Goal: Task Accomplishment & Management: Manage account settings

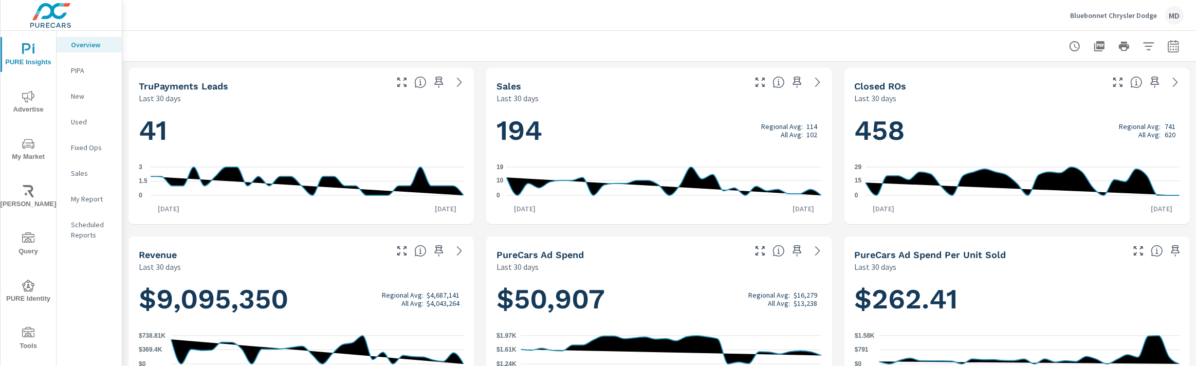
click at [87, 192] on div "My Report" at bounding box center [89, 198] width 65 height 15
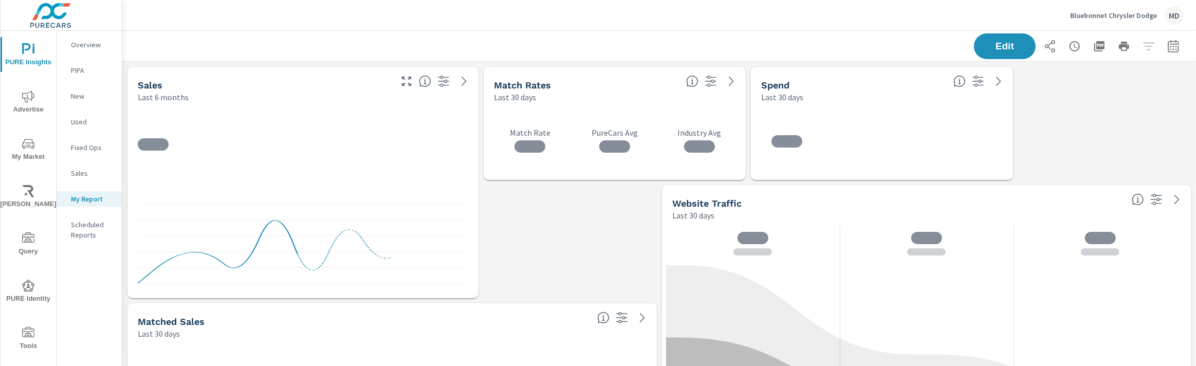
scroll to position [714, 1074]
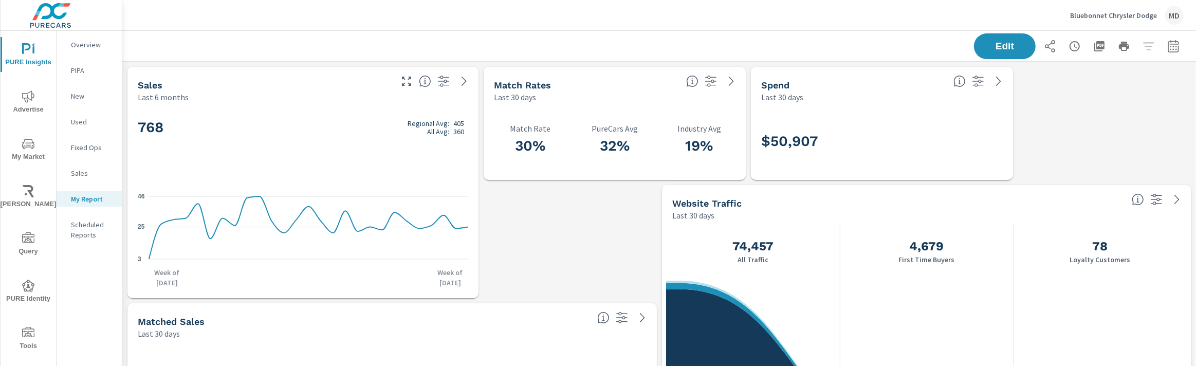
click at [377, 91] on div "Last 6 months" at bounding box center [264, 97] width 252 height 12
click at [1000, 48] on span "Edit" at bounding box center [1004, 46] width 42 height 10
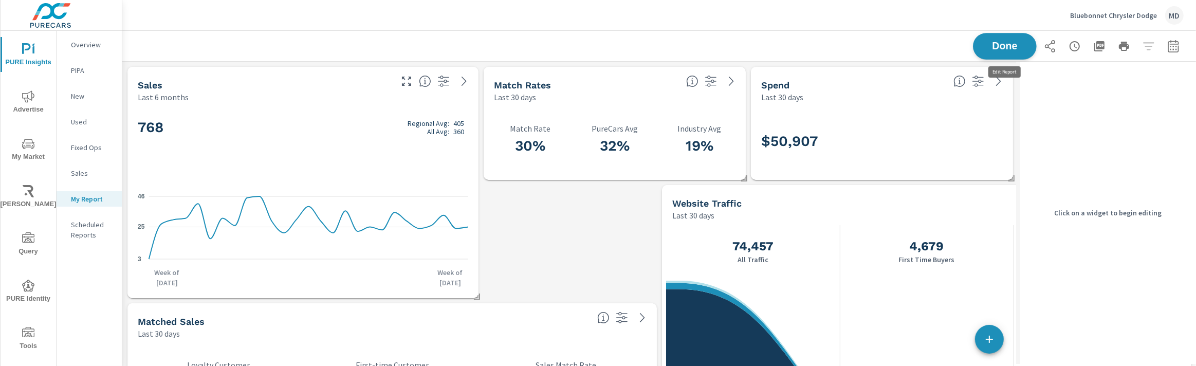
scroll to position [714, 894]
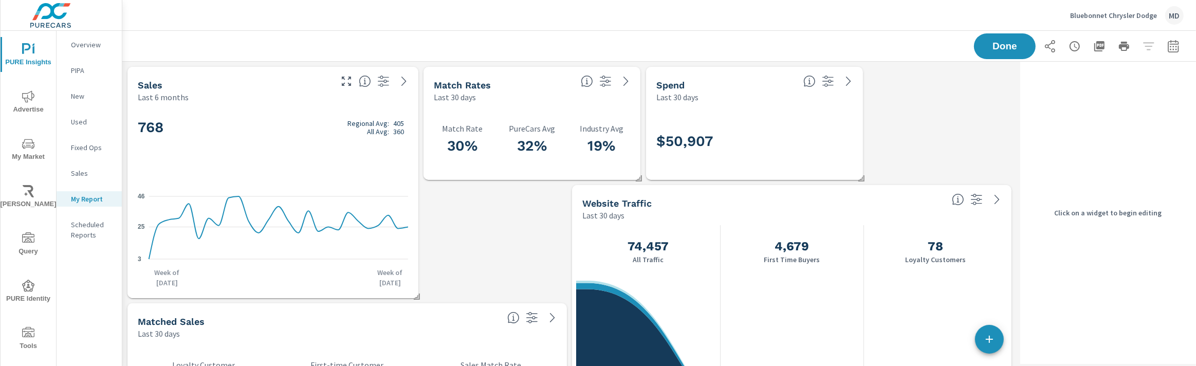
click at [399, 109] on div "768 Regional Avg: 405 All Avg: 360 3 25 46 Week of Jan 26th Week of Jul 27th" at bounding box center [273, 200] width 283 height 187
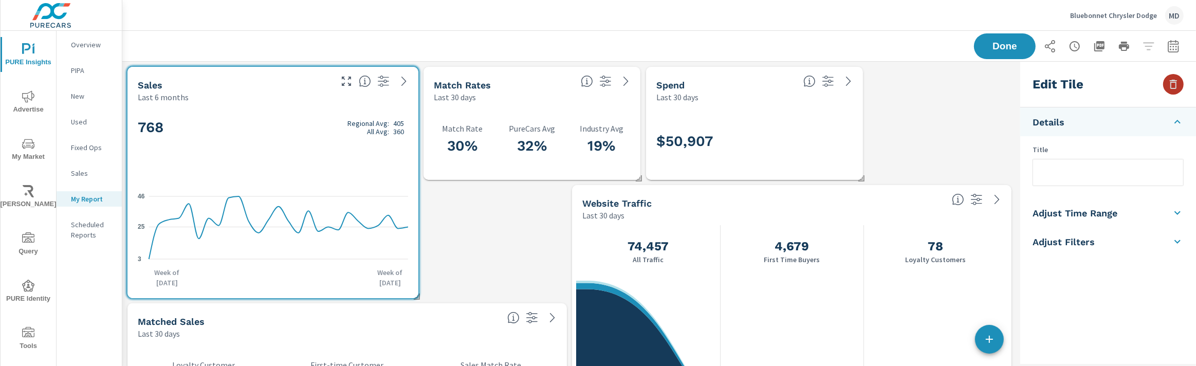
click at [1177, 87] on icon "button" at bounding box center [1173, 84] width 12 height 12
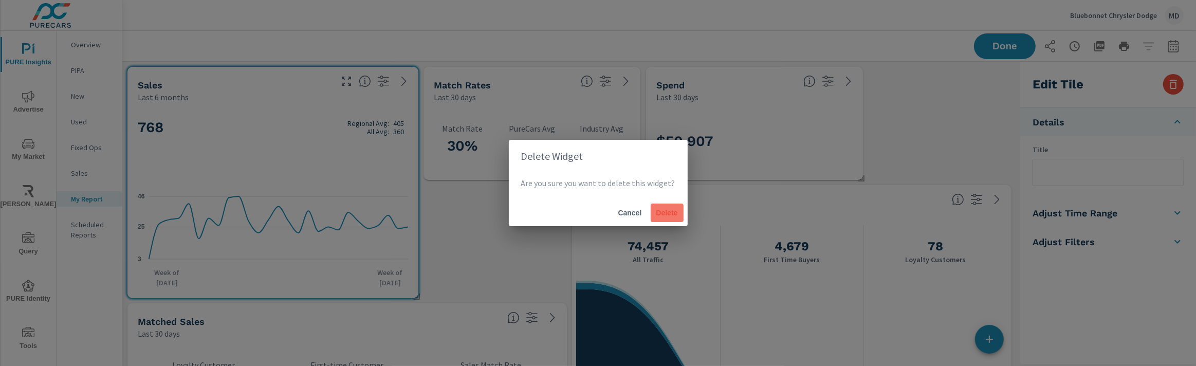
click at [664, 214] on span "Delete" at bounding box center [667, 212] width 25 height 9
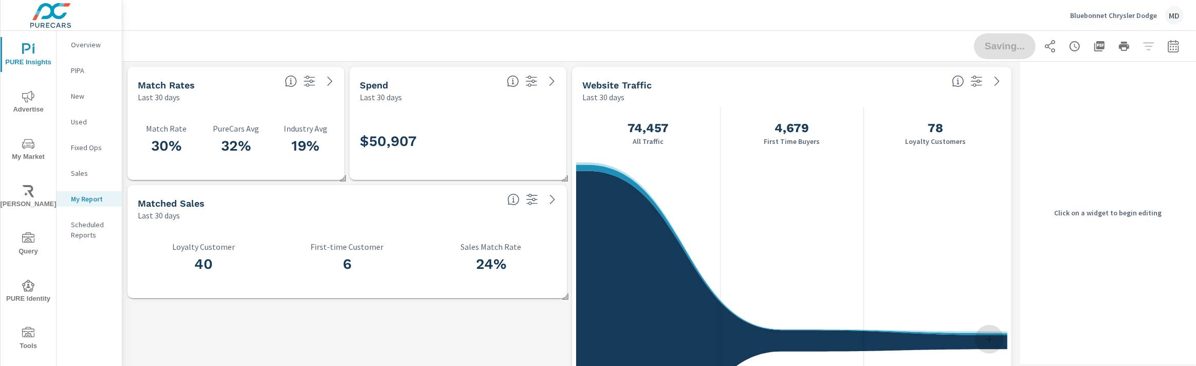
scroll to position [5, 5]
click at [538, 148] on div "$50,907" at bounding box center [457, 141] width 209 height 69
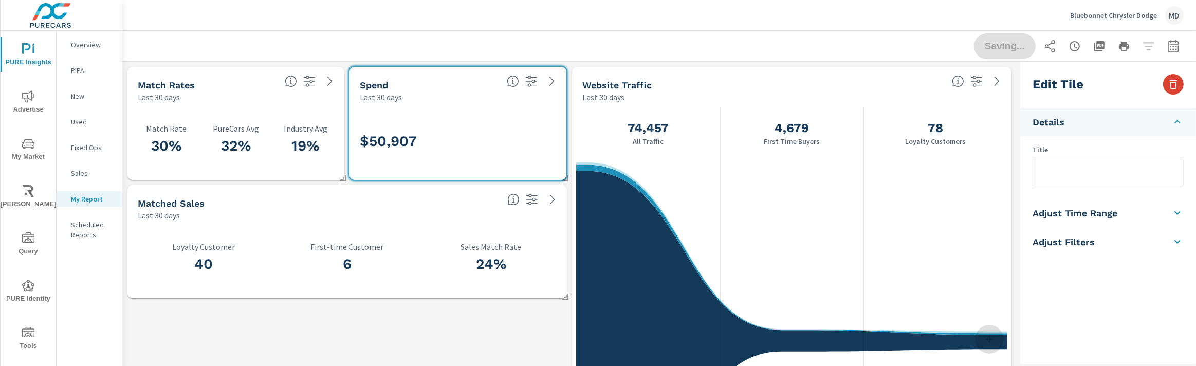
click at [1178, 86] on icon "button" at bounding box center [1173, 84] width 12 height 12
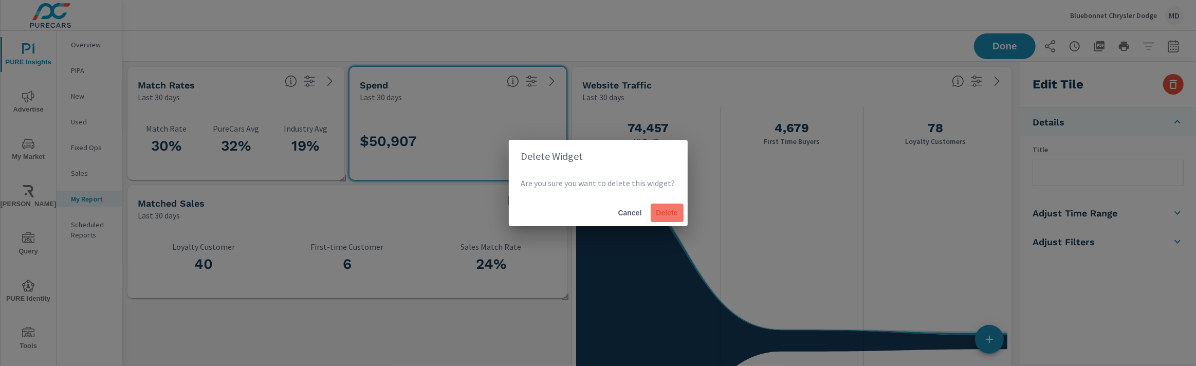
click at [660, 210] on span "Delete" at bounding box center [667, 212] width 25 height 9
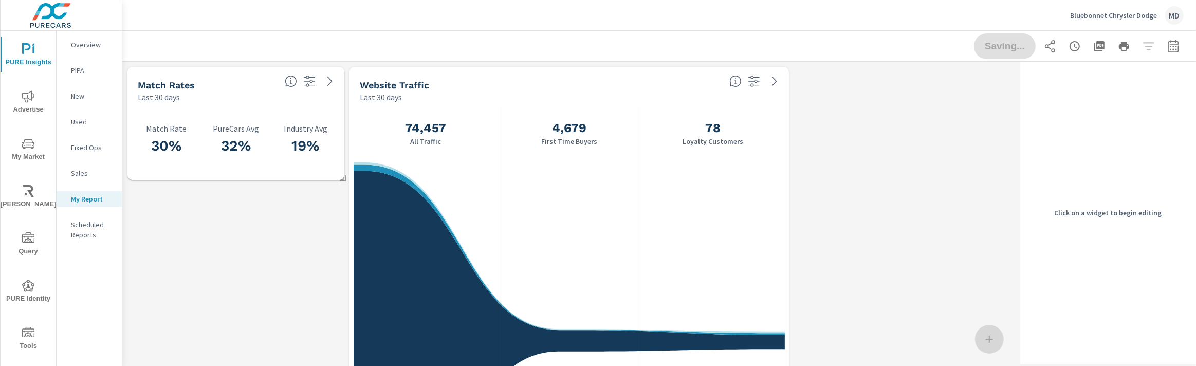
click at [677, 93] on div "Last 30 days" at bounding box center [540, 97] width 361 height 12
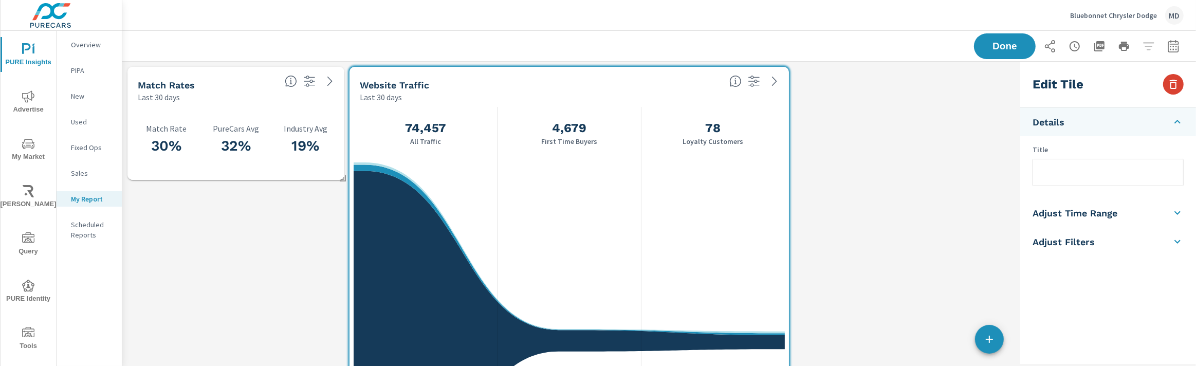
click at [1175, 84] on icon "button" at bounding box center [1173, 84] width 12 height 12
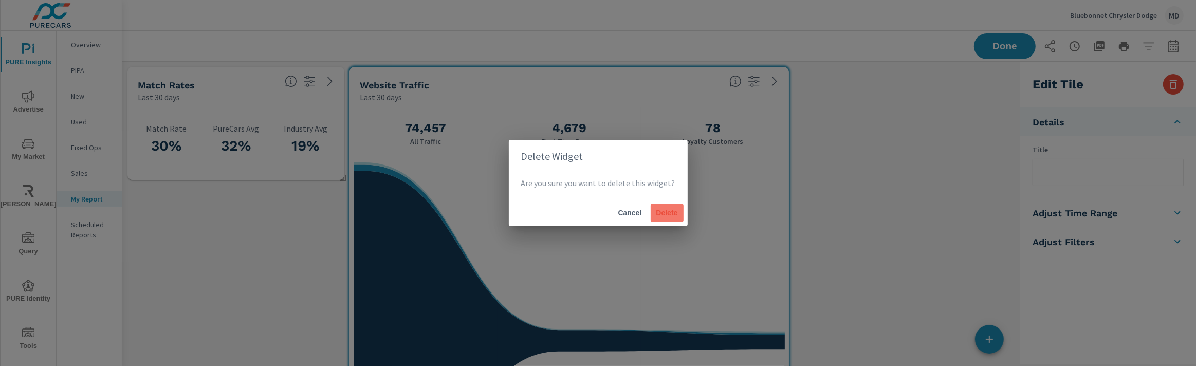
click at [666, 210] on span "Delete" at bounding box center [667, 212] width 25 height 9
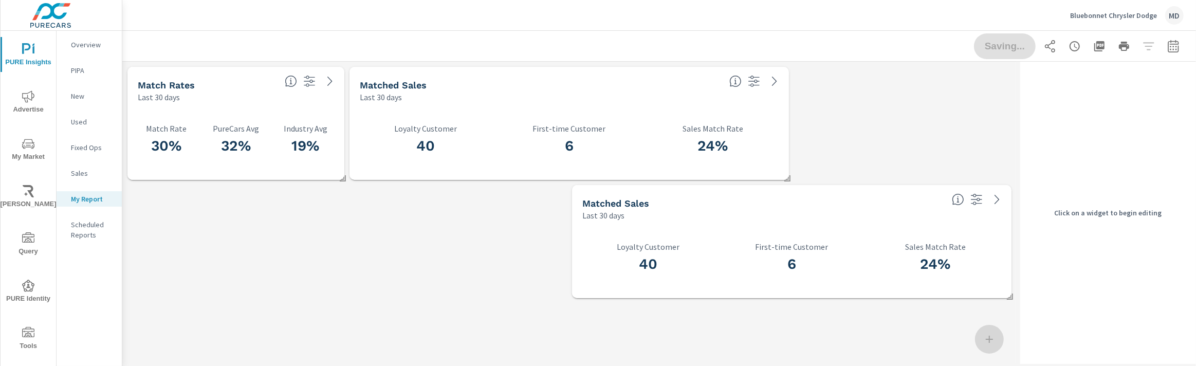
click at [615, 86] on div "Matched Sales" at bounding box center [540, 85] width 361 height 12
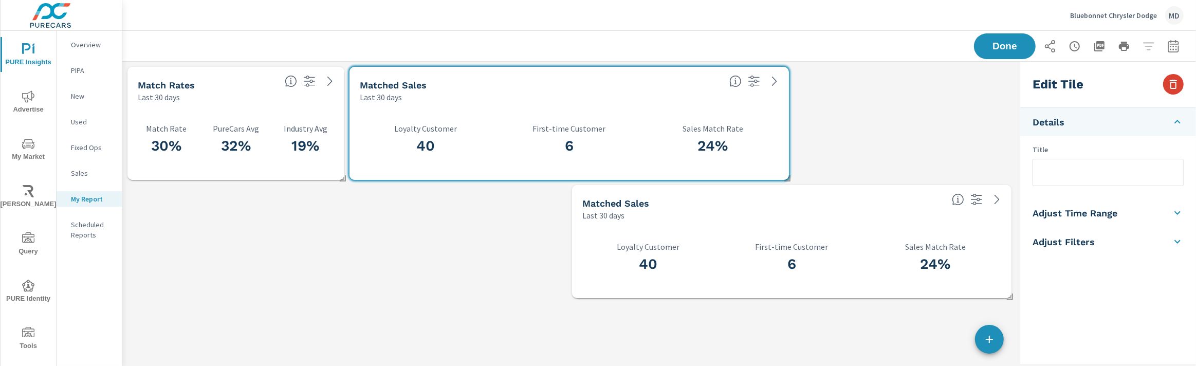
click at [1172, 86] on icon "button" at bounding box center [1173, 84] width 12 height 12
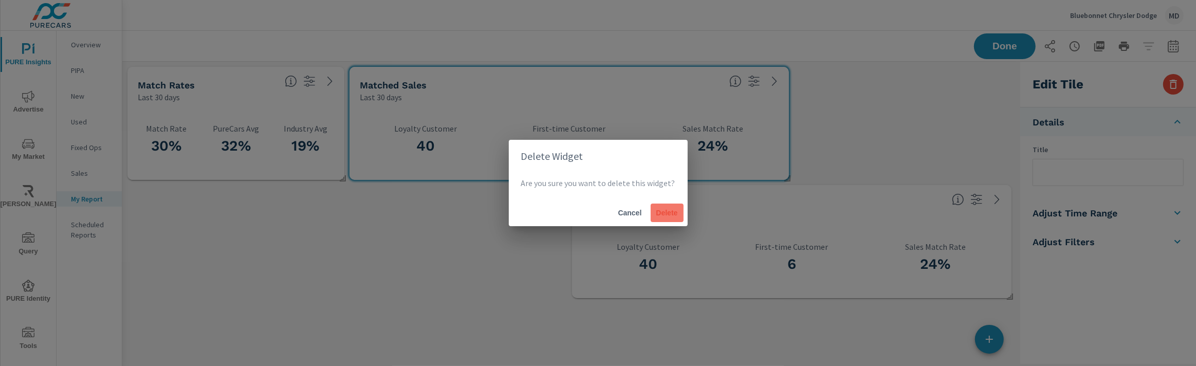
click at [666, 213] on span "Delete" at bounding box center [667, 212] width 25 height 9
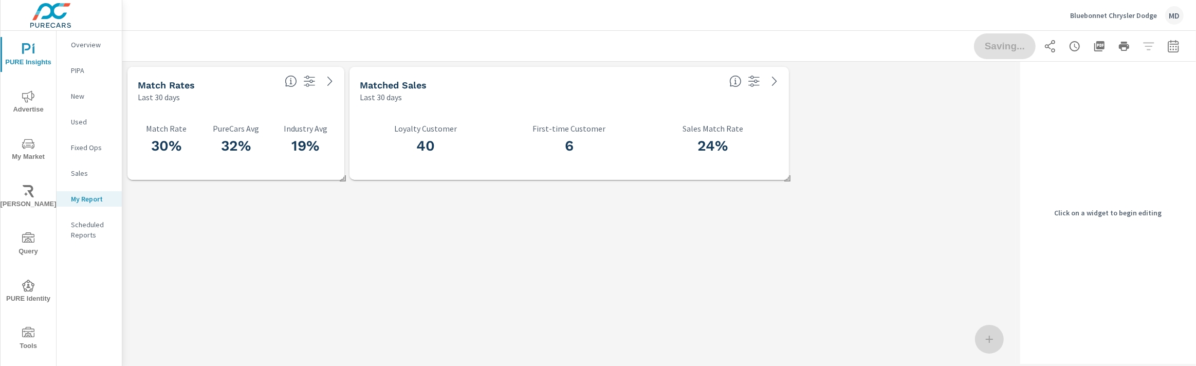
click at [576, 98] on div "Last 30 days" at bounding box center [540, 97] width 361 height 12
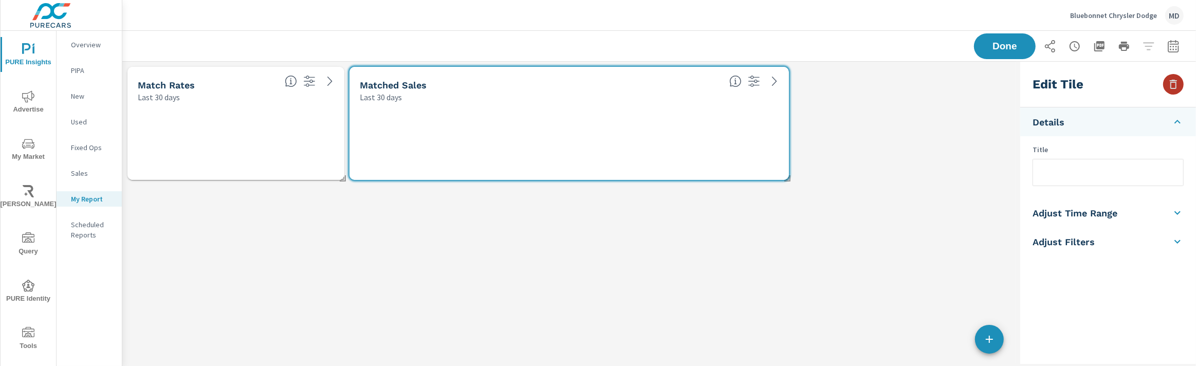
click at [1177, 84] on icon "button" at bounding box center [1173, 84] width 12 height 12
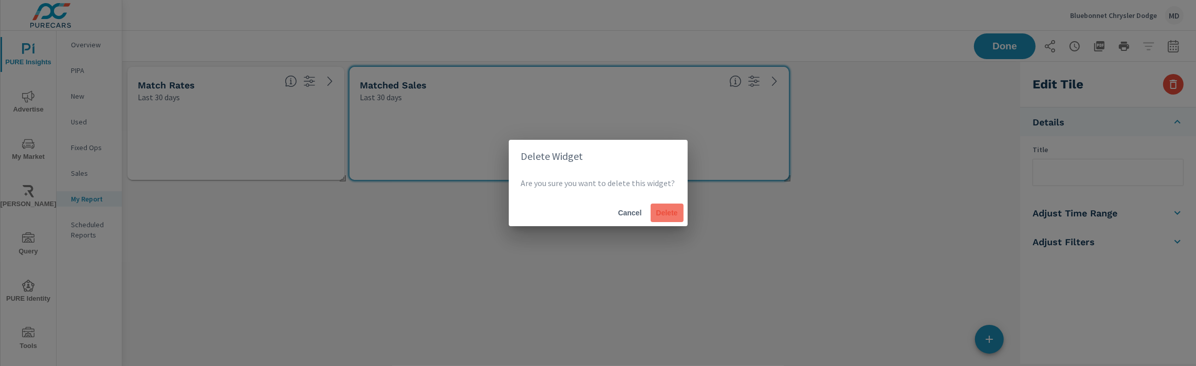
click at [665, 210] on span "Delete" at bounding box center [667, 212] width 25 height 9
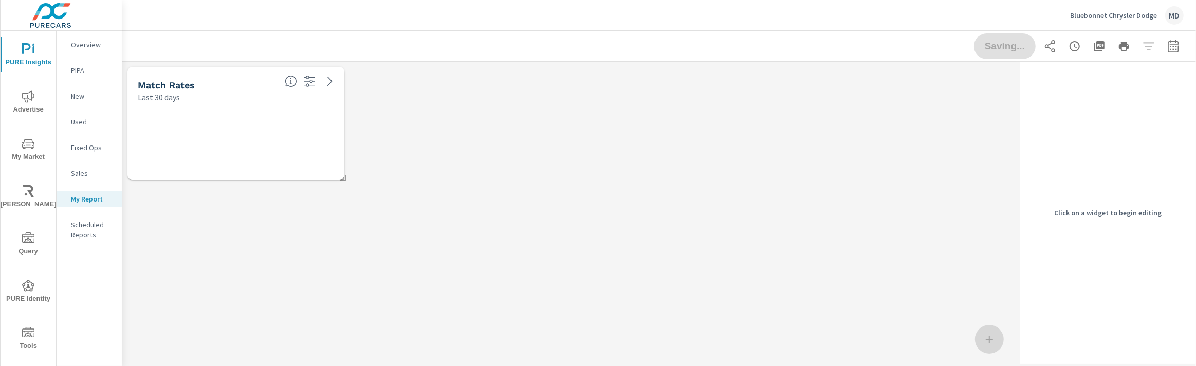
click at [271, 160] on div at bounding box center [236, 141] width 209 height 69
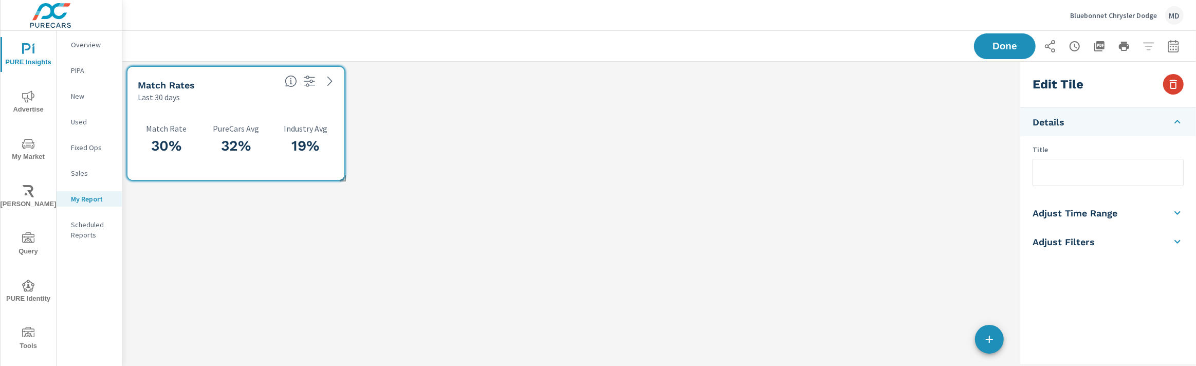
click at [1177, 84] on icon "button" at bounding box center [1173, 84] width 12 height 12
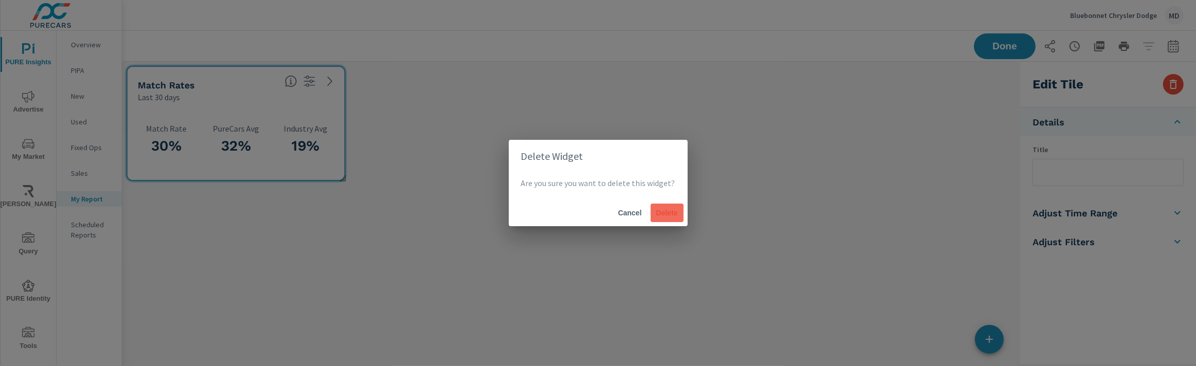
click at [674, 221] on button "Delete" at bounding box center [666, 212] width 33 height 18
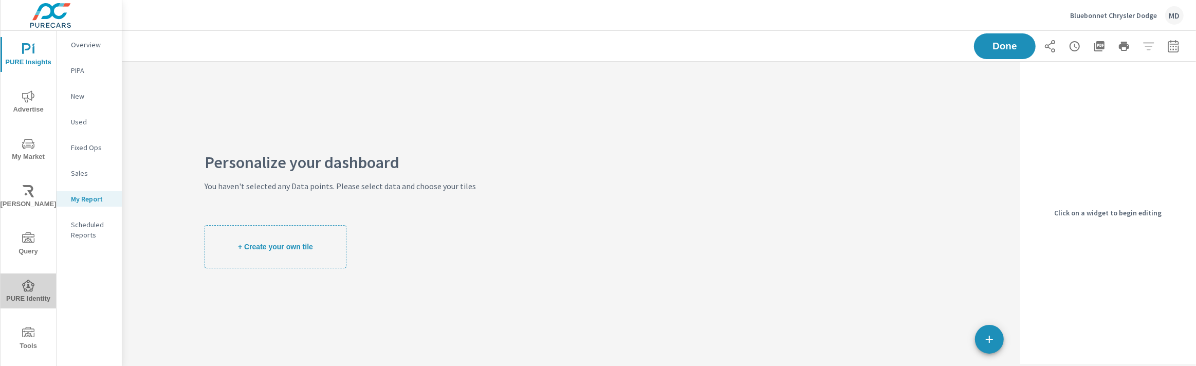
click at [29, 285] on circle "nav menu" at bounding box center [28, 285] width 2 height 2
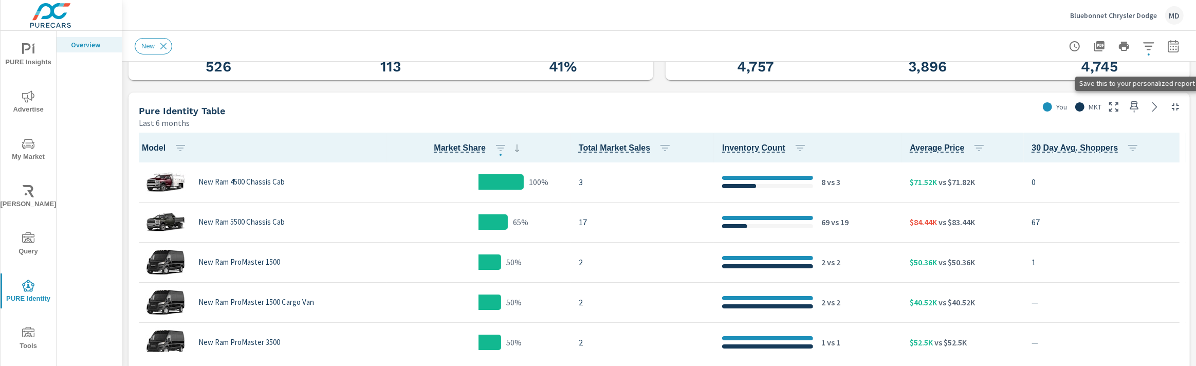
click at [1133, 102] on icon "button" at bounding box center [1134, 107] width 12 height 12
click at [26, 51] on icon "nav menu" at bounding box center [28, 49] width 12 height 12
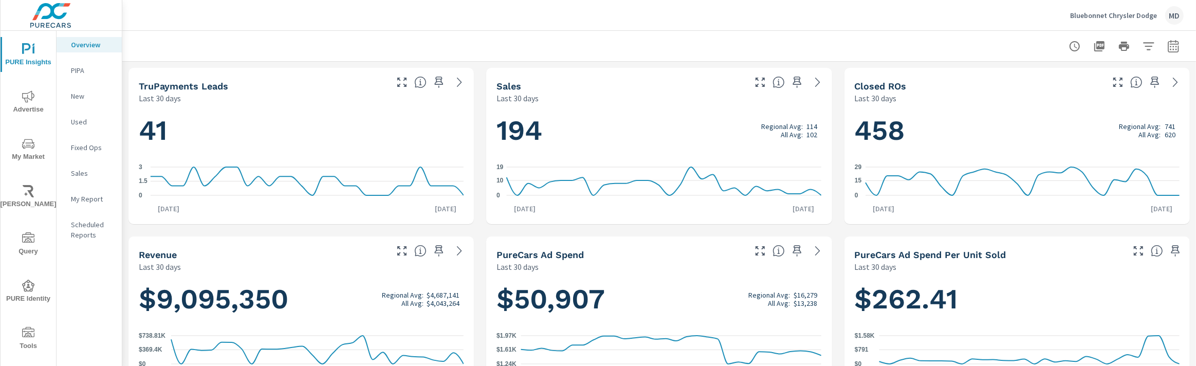
click at [86, 196] on p "My Report" at bounding box center [92, 199] width 43 height 10
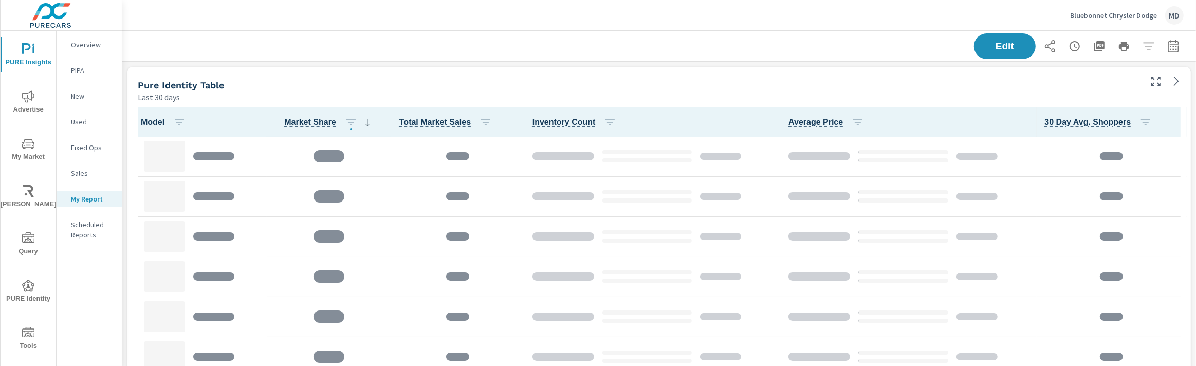
scroll to position [478, 1074]
click at [92, 42] on p "Overview" at bounding box center [92, 45] width 43 height 10
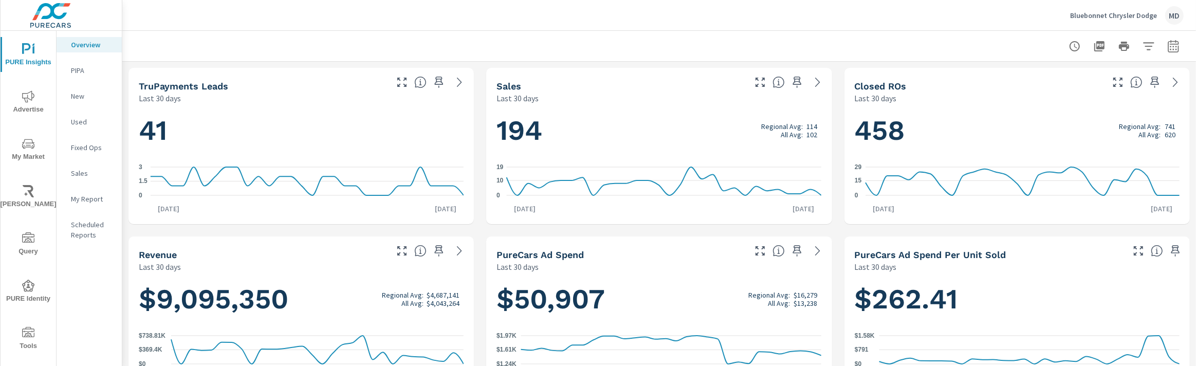
click at [94, 195] on p "My Report" at bounding box center [92, 199] width 43 height 10
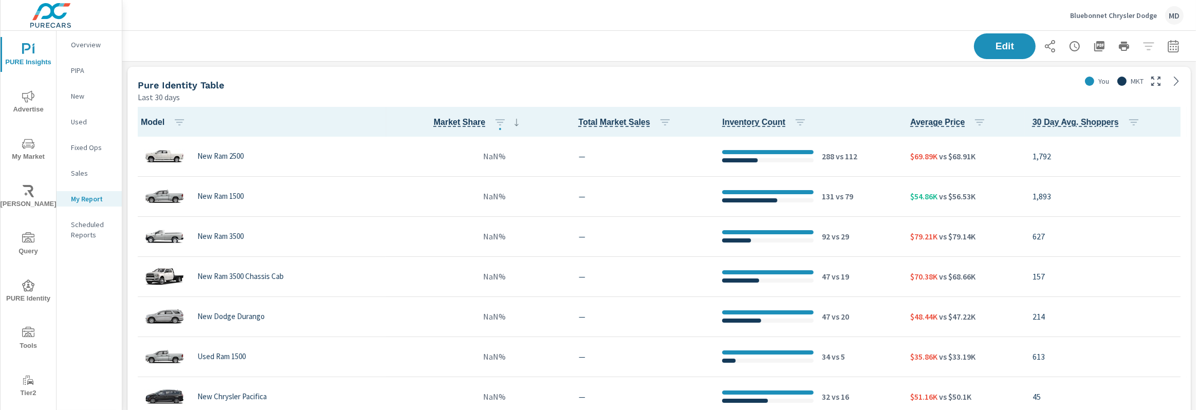
click at [75, 95] on p "New" at bounding box center [92, 96] width 43 height 10
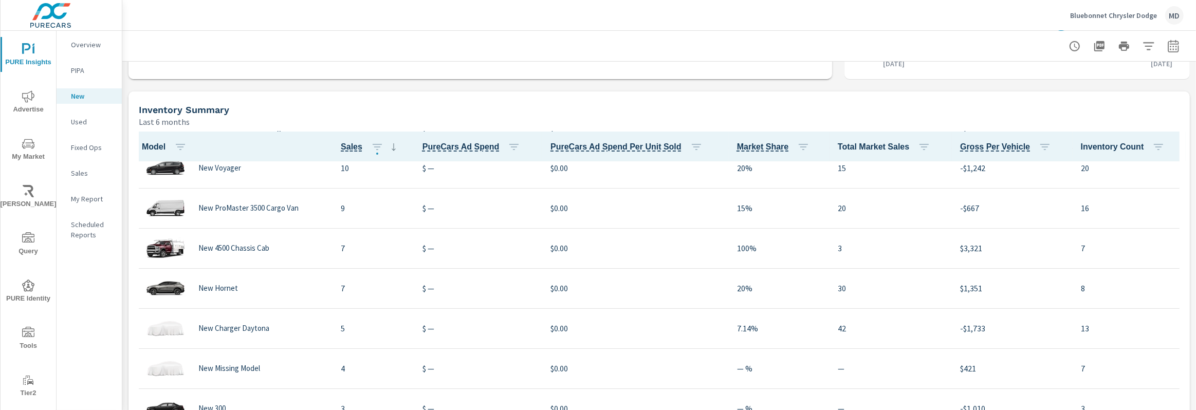
scroll to position [453, 0]
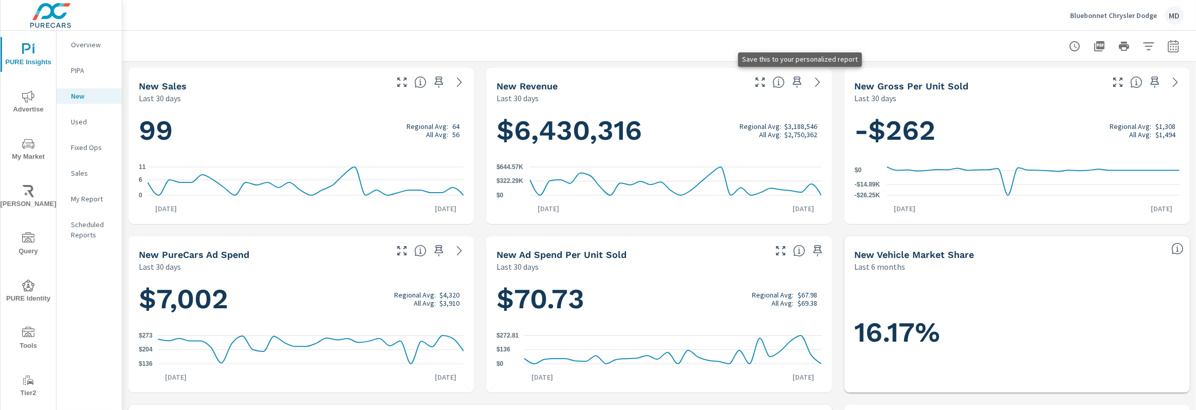
click at [797, 82] on icon "button" at bounding box center [797, 82] width 12 height 12
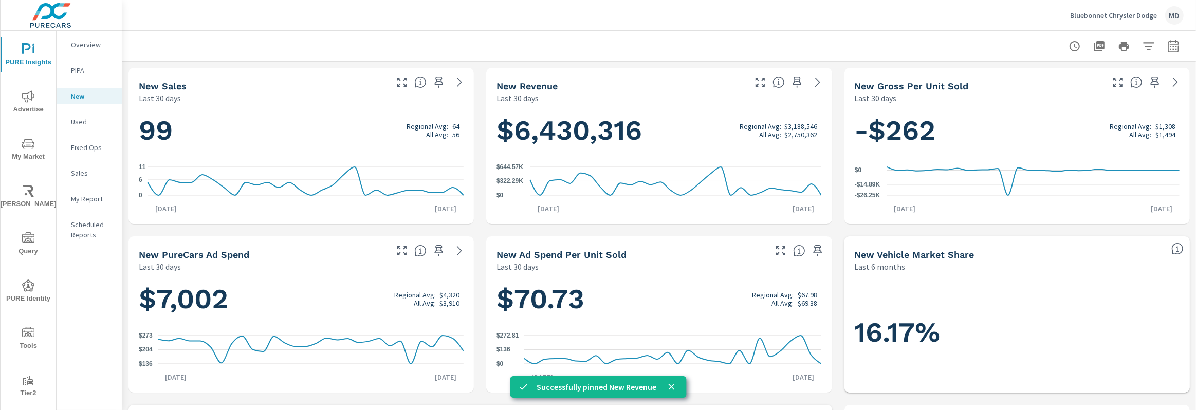
click at [90, 200] on p "My Report" at bounding box center [92, 199] width 43 height 10
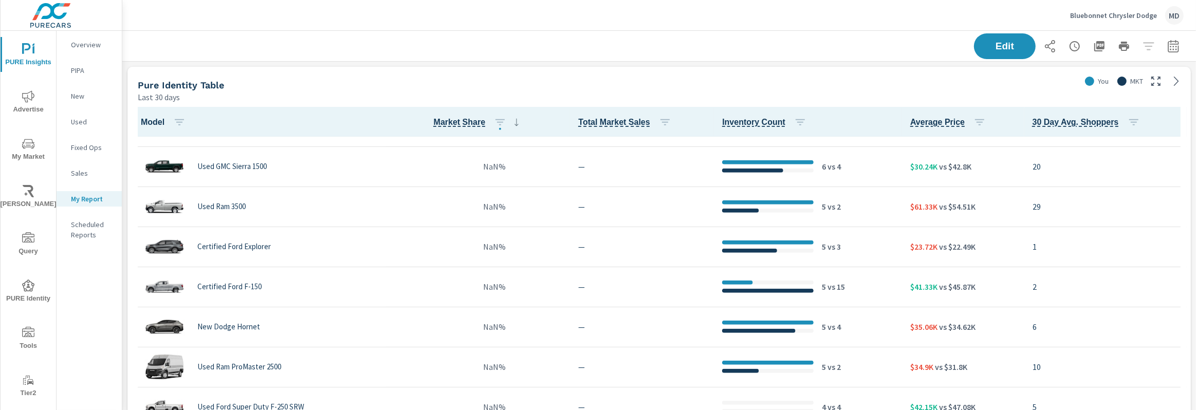
scroll to position [676, 0]
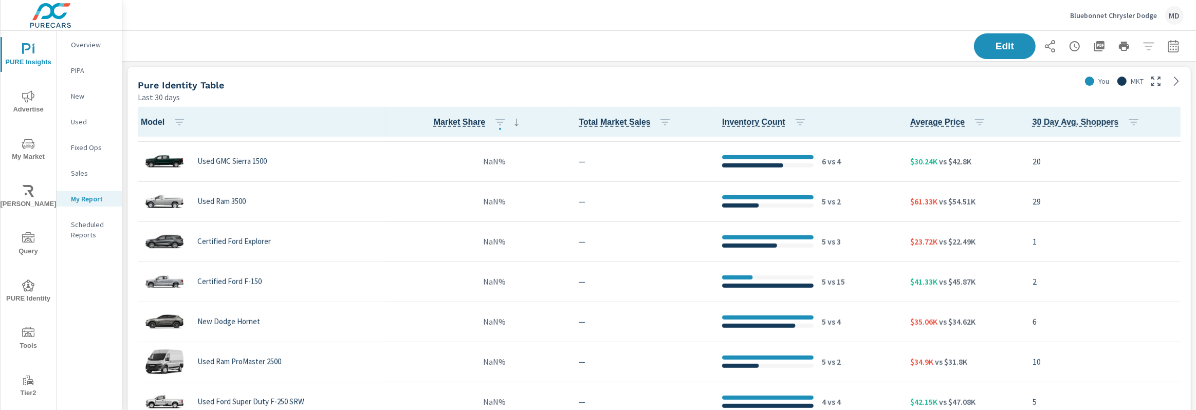
scroll to position [365, 0]
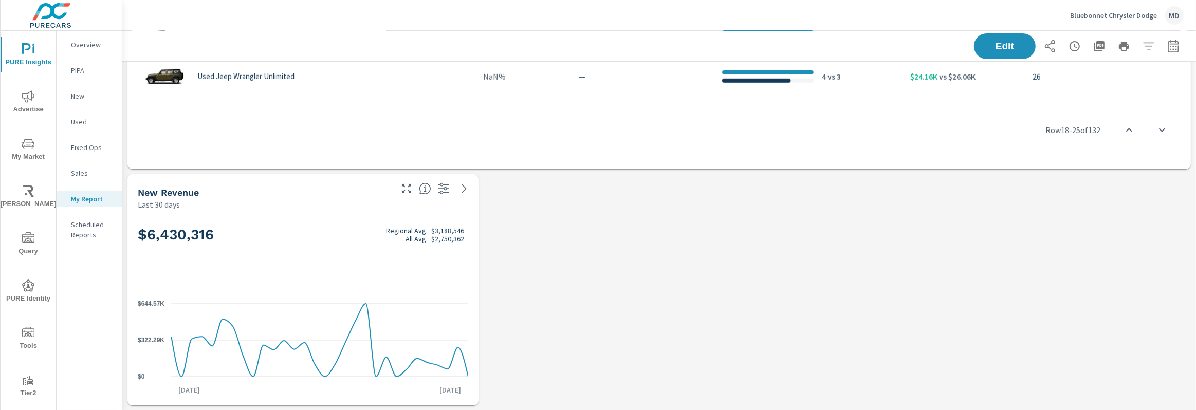
click at [361, 200] on div "$6,430,316 Regional Avg: $3,188,546 All Avg: $2,750,362 $0 $322.29K $644.57K [D…" at bounding box center [302, 307] width 351 height 195
click at [1008, 43] on span "Edit" at bounding box center [1004, 46] width 42 height 10
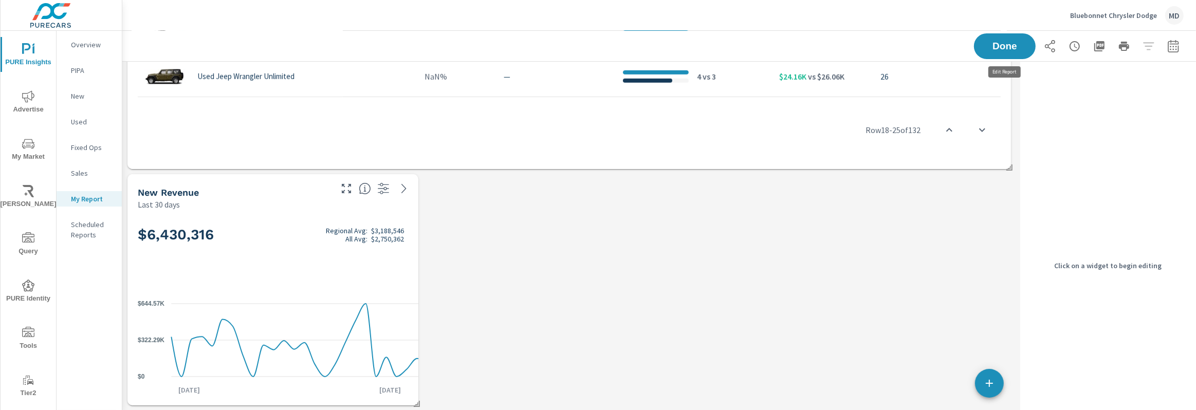
scroll to position [714, 894]
click at [301, 200] on div "Last 30 days" at bounding box center [234, 204] width 192 height 12
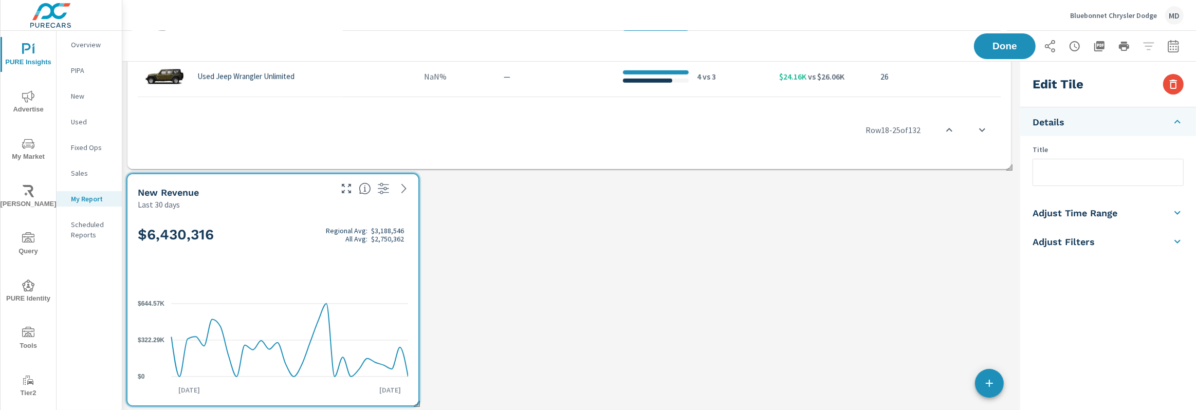
click at [1071, 200] on h5 "Adjust Filters" at bounding box center [1063, 242] width 62 height 12
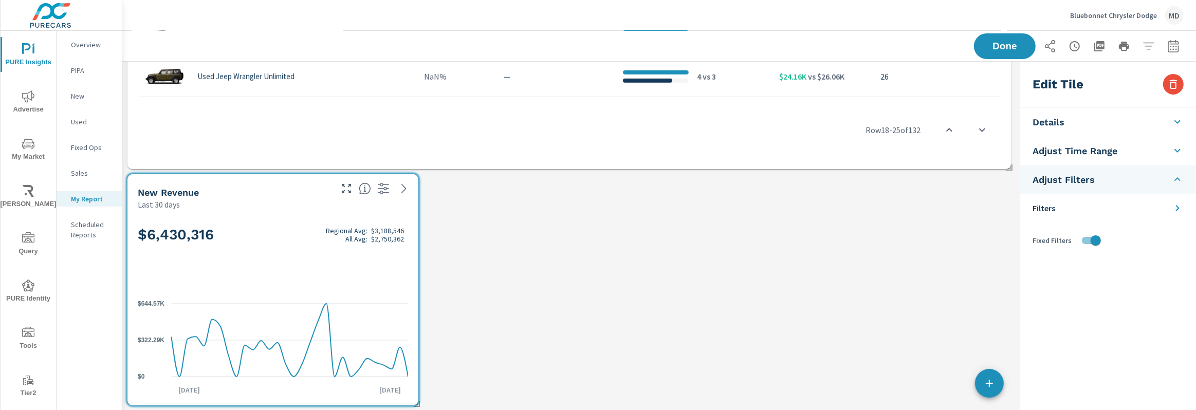
click at [1176, 200] on icon at bounding box center [1177, 208] width 12 height 12
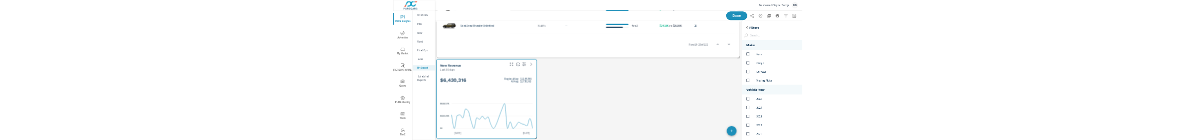
scroll to position [313, 176]
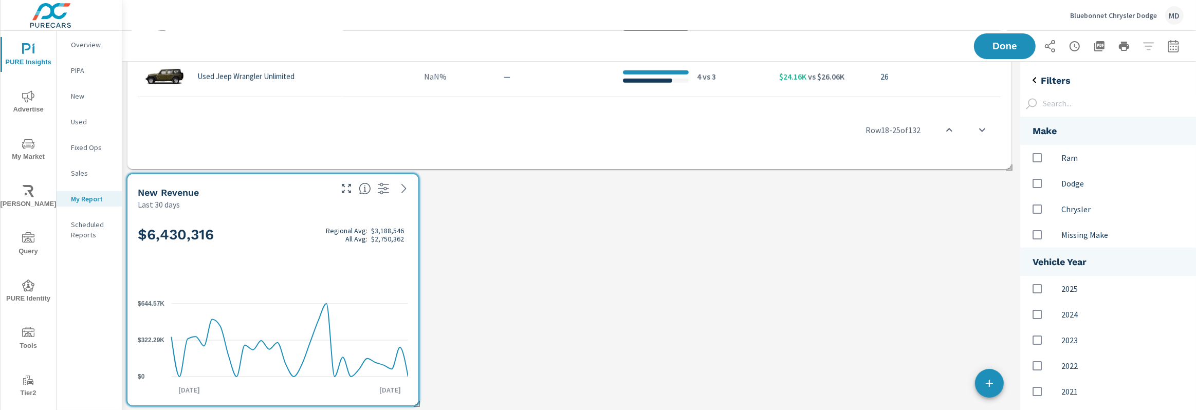
click at [1031, 77] on icon "back" at bounding box center [1034, 80] width 12 height 12
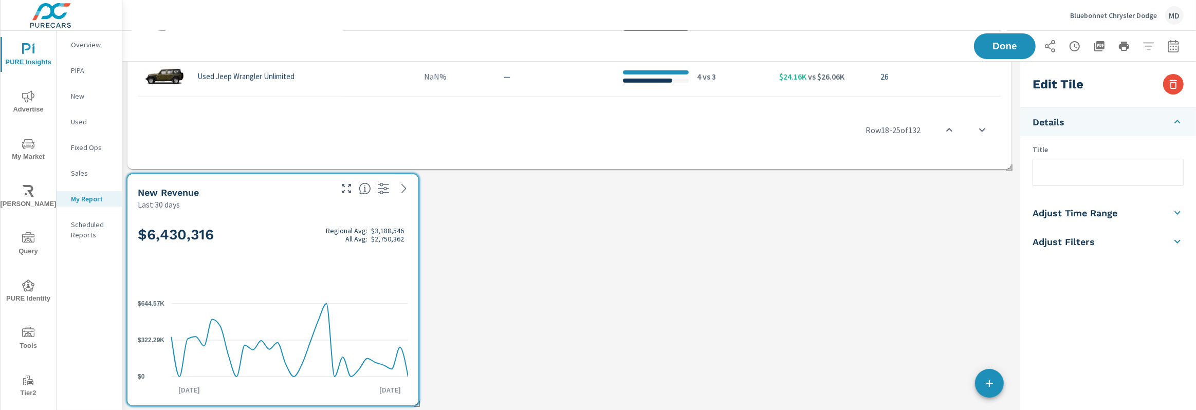
click at [282, 200] on div "Last 30 days" at bounding box center [234, 204] width 192 height 12
click at [383, 189] on icon "button" at bounding box center [383, 188] width 12 height 12
click at [412, 200] on div "$6,430,316 Regional Avg: $3,188,546 All Avg: $2,750,362 $0 $322.29K $644.57K [D…" at bounding box center [272, 307] width 291 height 195
click at [30, 99] on icon "nav menu" at bounding box center [28, 96] width 12 height 12
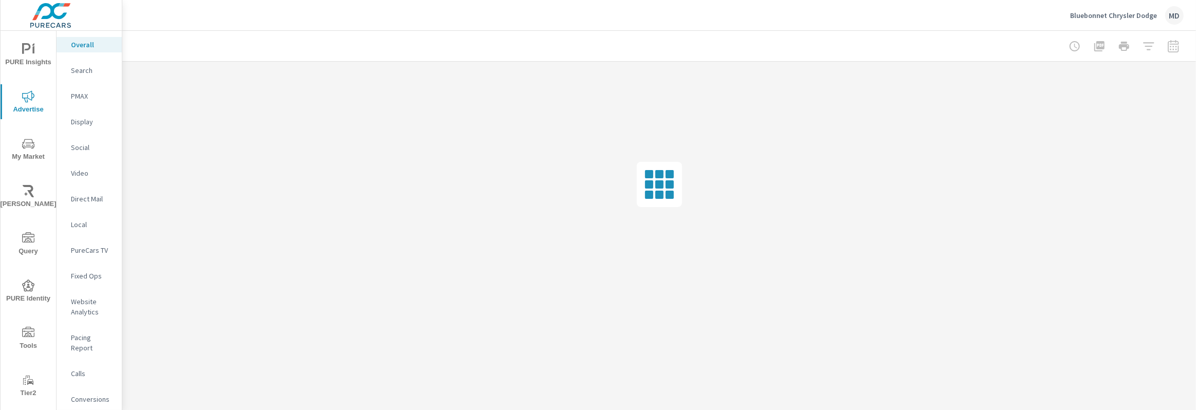
click at [89, 71] on p "Search" at bounding box center [92, 70] width 43 height 10
